Goal: Check status

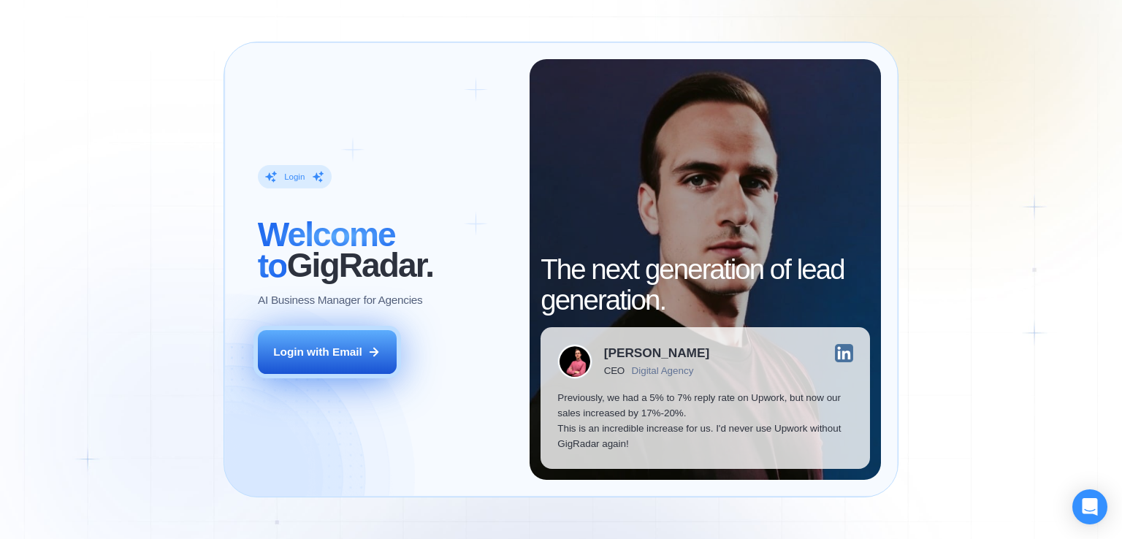
click at [344, 354] on div "Login with Email" at bounding box center [317, 351] width 89 height 15
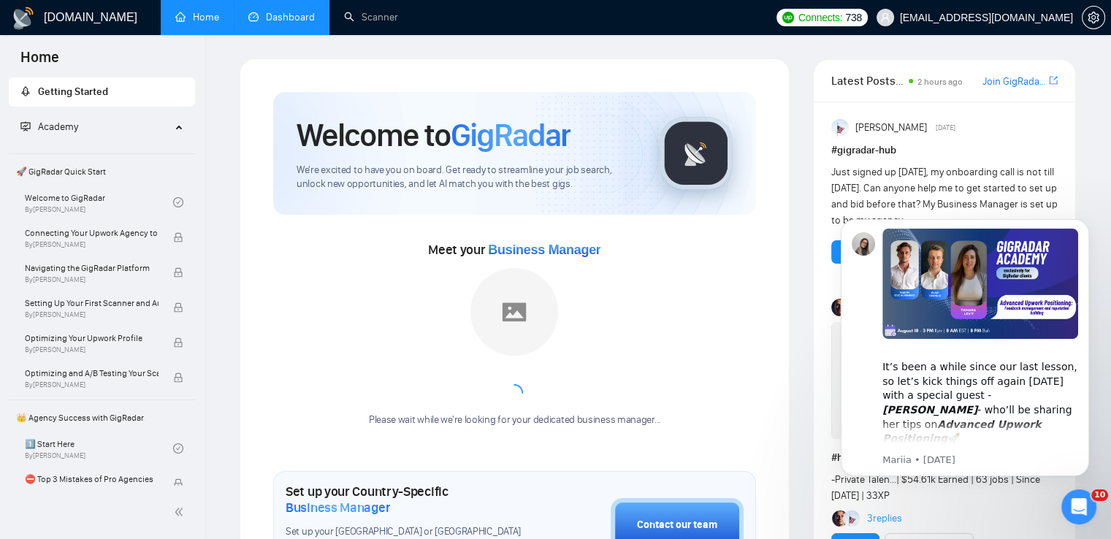
click at [298, 22] on link "Dashboard" at bounding box center [281, 17] width 66 height 12
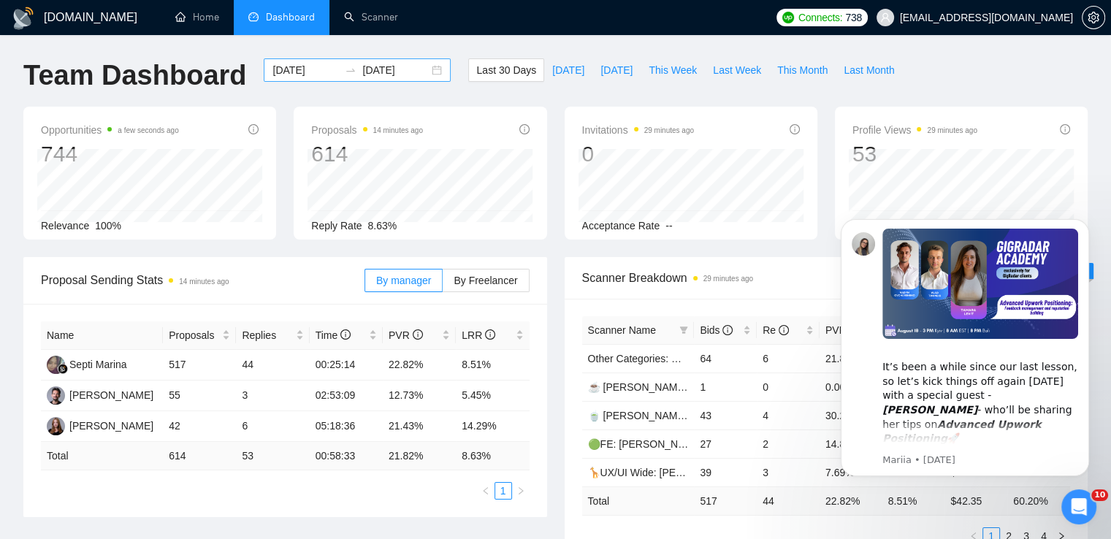
click at [421, 70] on div "2025-07-26 2025-08-25" at bounding box center [357, 69] width 187 height 23
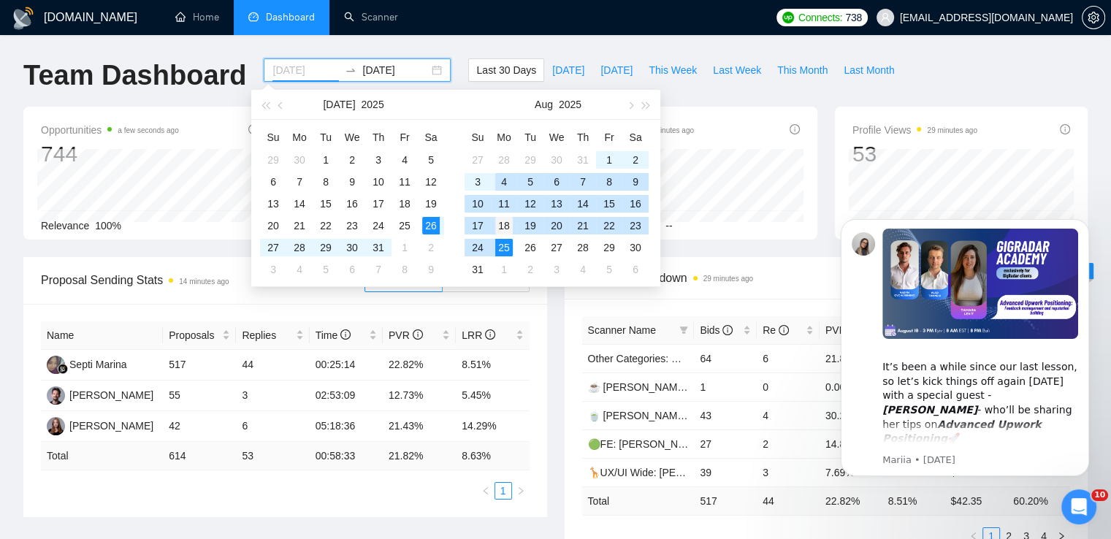
type input "2025-08-18"
click at [505, 226] on div "18" at bounding box center [504, 226] width 18 height 18
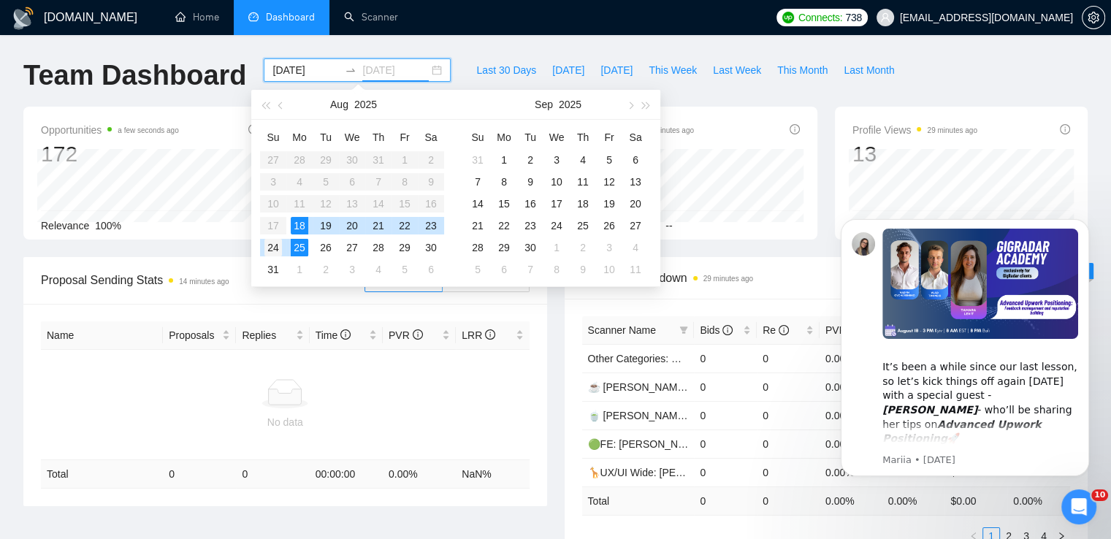
type input "2025-08-24"
click at [275, 245] on div "24" at bounding box center [273, 248] width 18 height 18
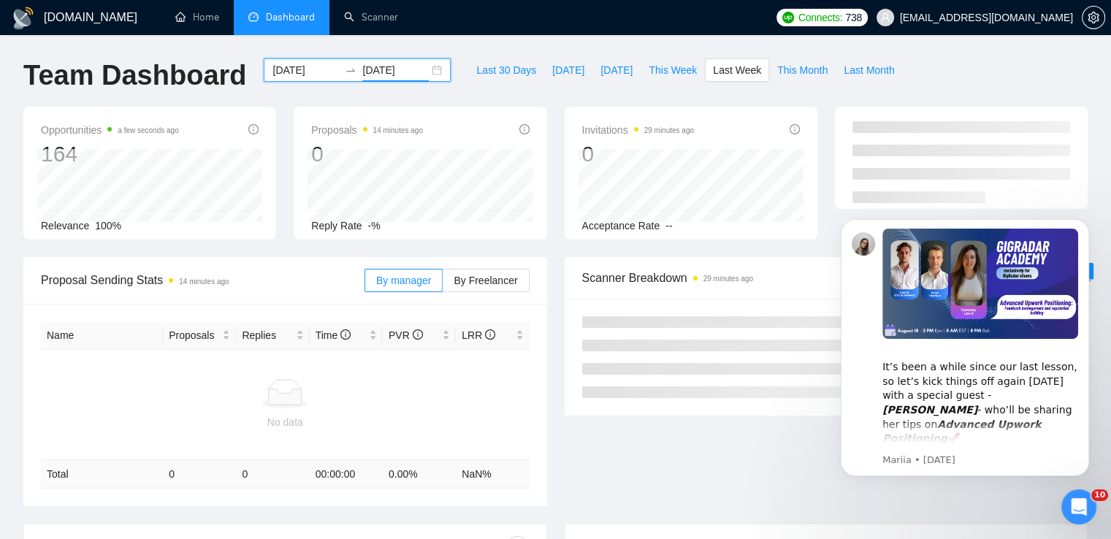
click at [780, 96] on div "Last 30 Days Today Yesterday This Week Last Week This Month Last Month" at bounding box center [684, 82] width 451 height 48
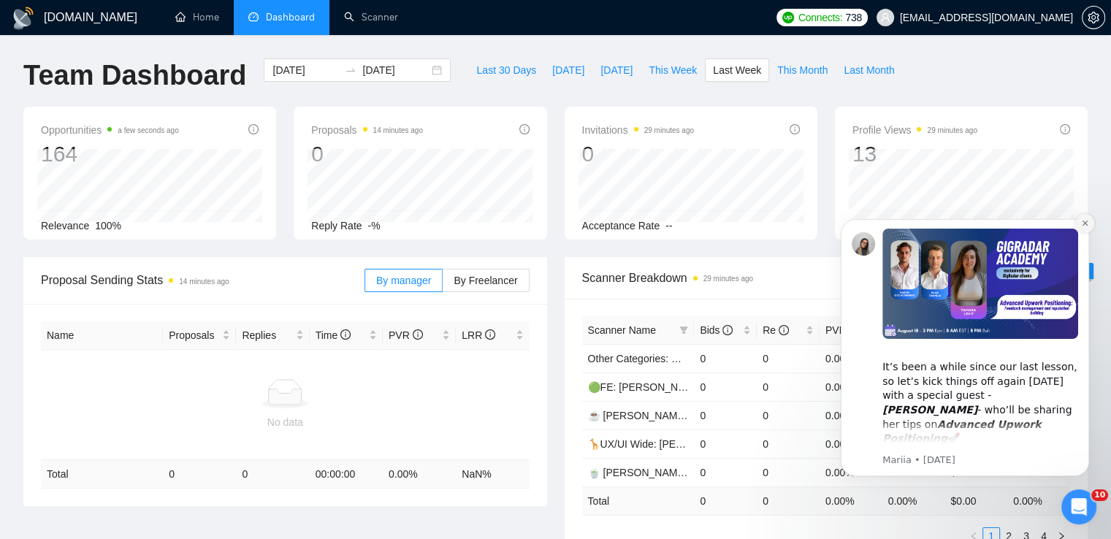
click at [1086, 224] on icon "Dismiss notification" at bounding box center [1084, 223] width 5 height 5
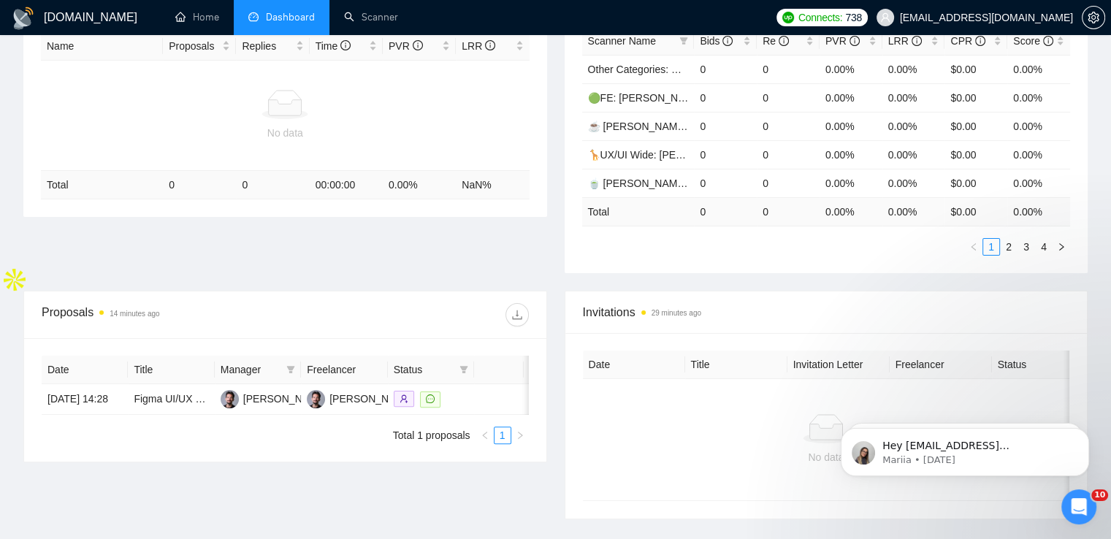
scroll to position [292, 0]
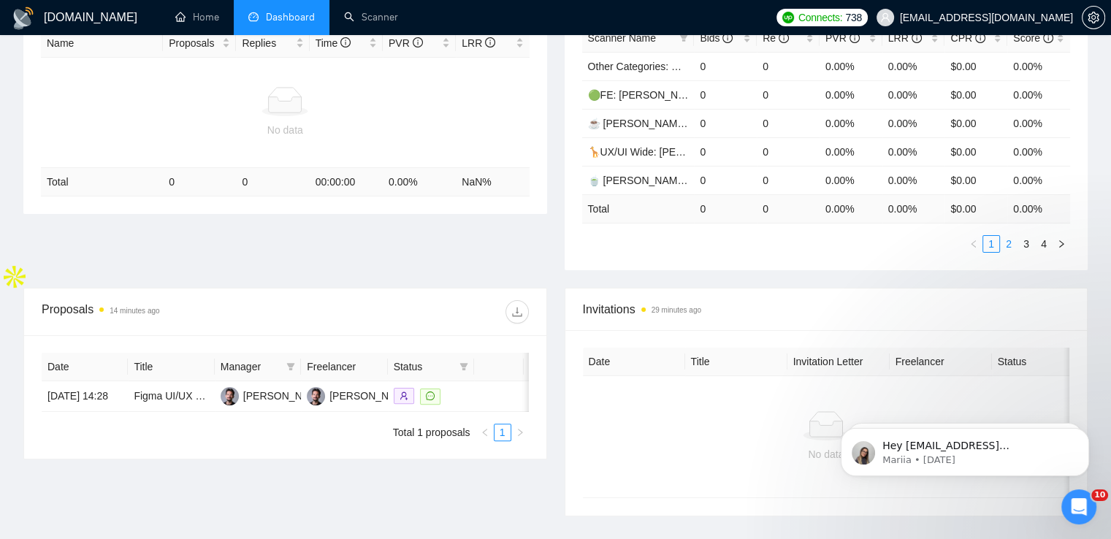
click at [1014, 240] on link "2" at bounding box center [1009, 244] width 16 height 16
click at [1025, 241] on link "3" at bounding box center [1026, 244] width 16 height 16
click at [1039, 241] on link "4" at bounding box center [1044, 244] width 16 height 16
